Goal: Transaction & Acquisition: Purchase product/service

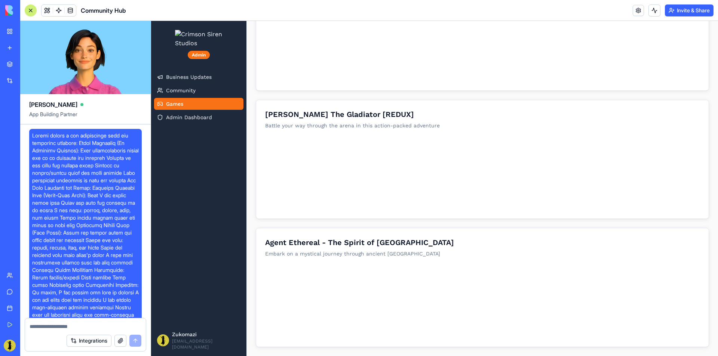
scroll to position [5063, 0]
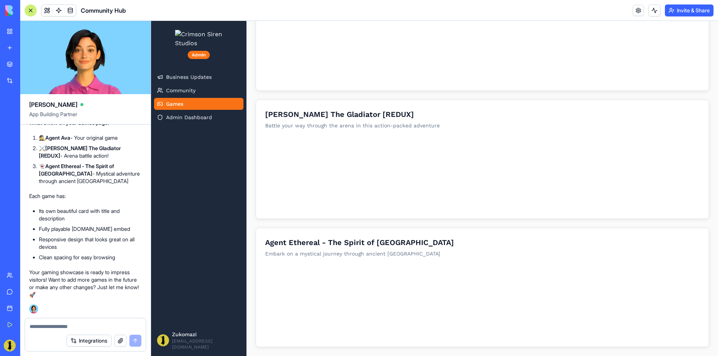
click at [36, 322] on div at bounding box center [85, 325] width 121 height 12
click at [39, 325] on textarea at bounding box center [86, 326] width 112 height 7
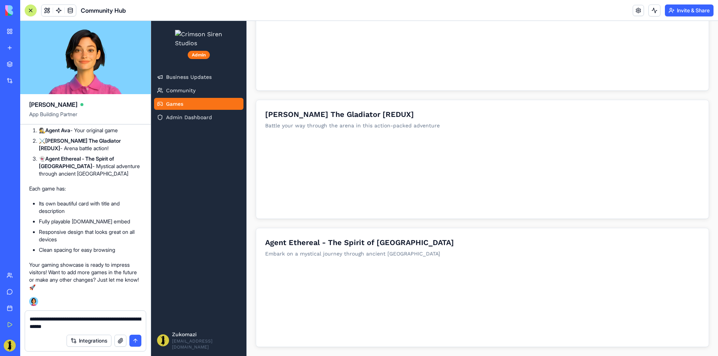
type textarea "**********"
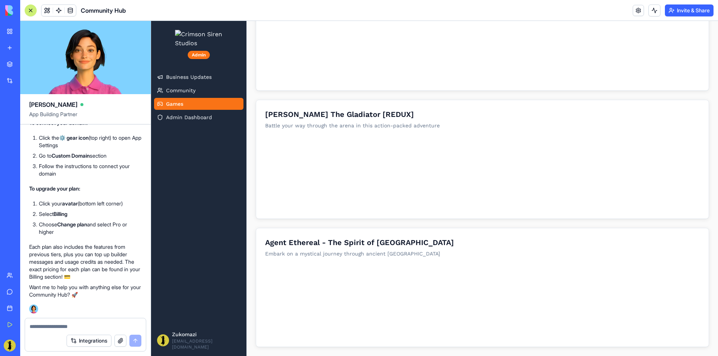
scroll to position [5377, 0]
click at [640, 15] on link at bounding box center [638, 10] width 11 height 11
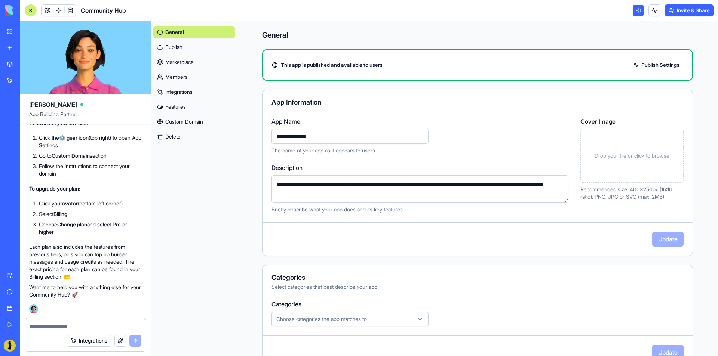
click at [206, 118] on link "Custom Domain" at bounding box center [194, 122] width 82 height 12
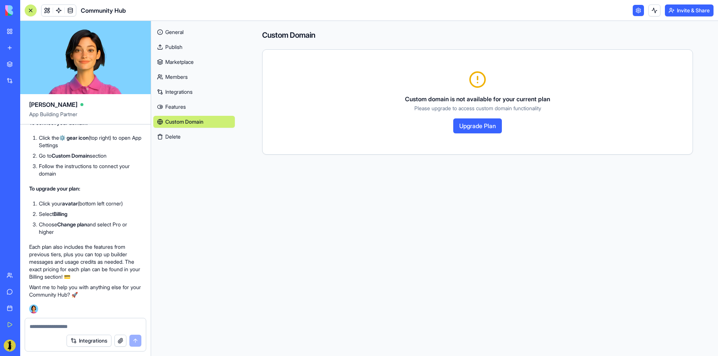
click at [481, 125] on button "Upgrade Plan" at bounding box center [477, 126] width 49 height 15
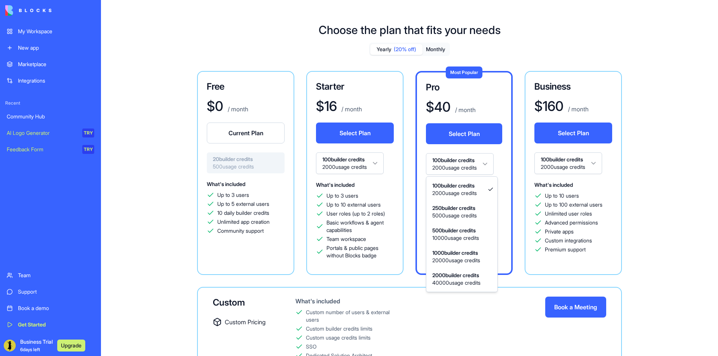
click at [466, 168] on html "My Workspace New app Marketplace Integrations Recent Community Hub AI Logo Gene…" at bounding box center [359, 178] width 718 height 356
click at [503, 156] on html "My Workspace New app Marketplace Integrations Recent Community Hub AI Logo Gene…" at bounding box center [359, 178] width 718 height 356
